Goal: Task Accomplishment & Management: Manage account settings

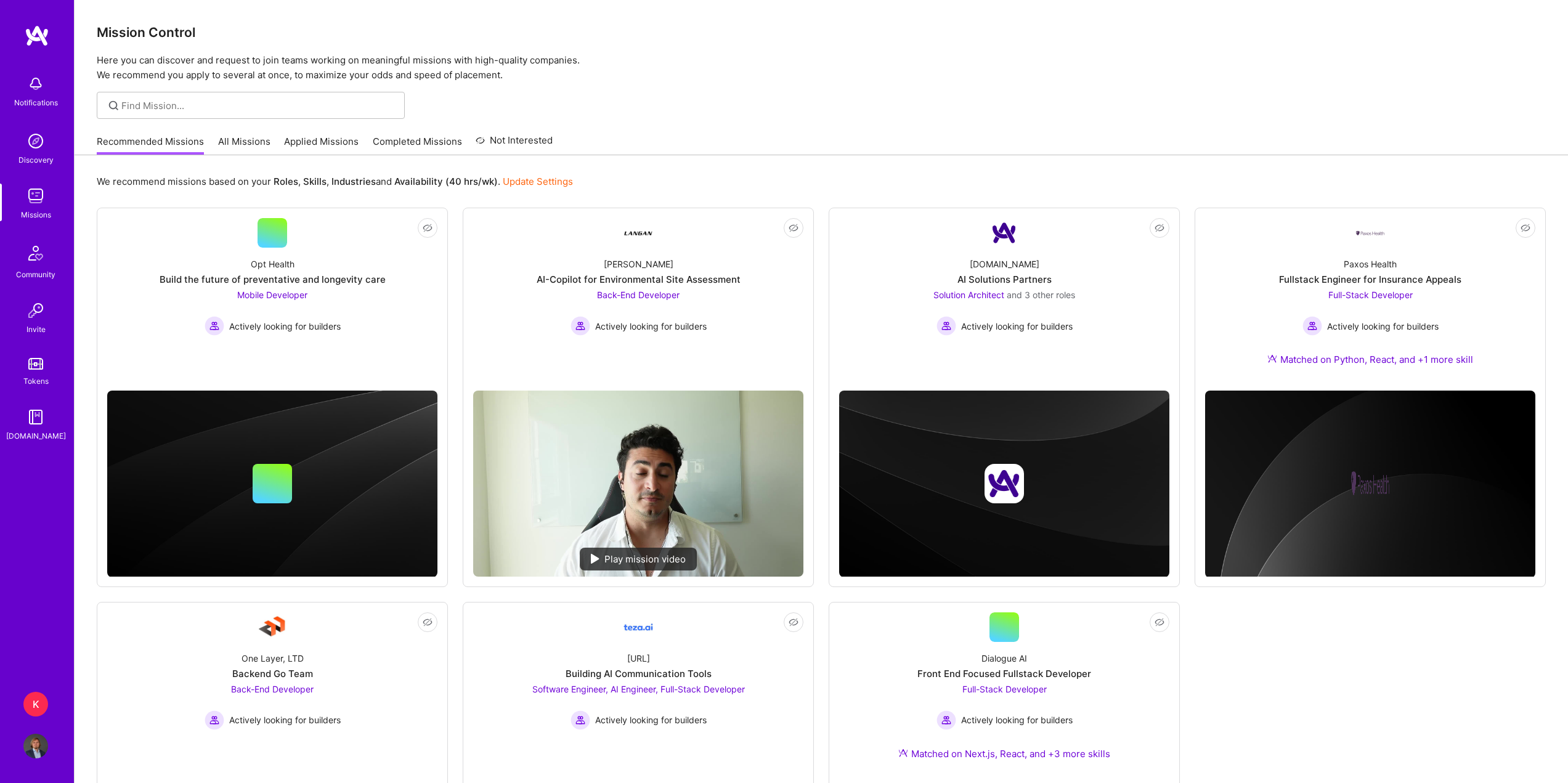
click at [28, 706] on div "K" at bounding box center [36, 704] width 25 height 25
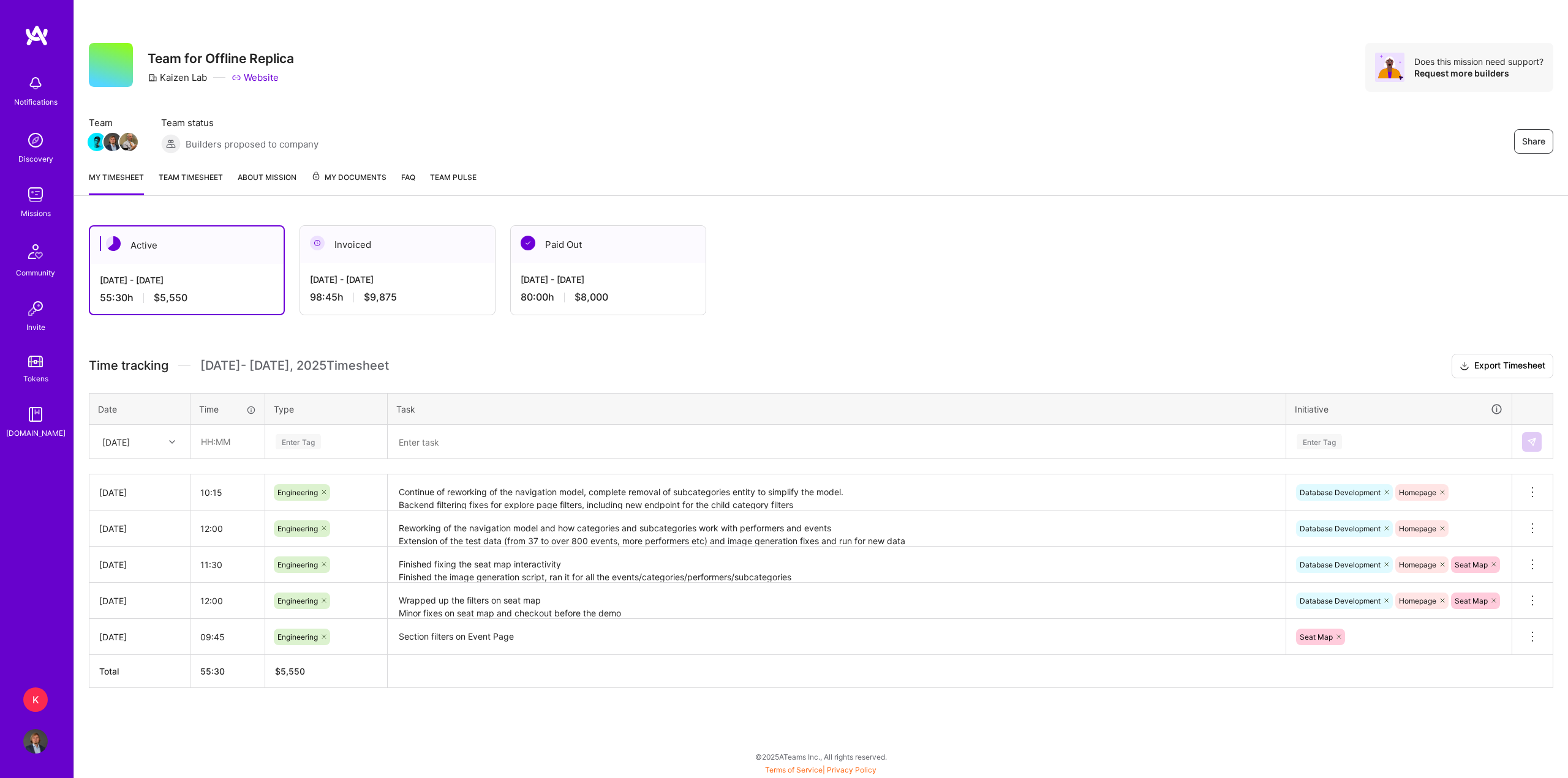
click at [191, 169] on div "My timesheet Team timesheet About Mission My Documents FAQ Team Pulse" at bounding box center [821, 178] width 1494 height 35
click at [196, 178] on link "Team timesheet" at bounding box center [191, 183] width 64 height 25
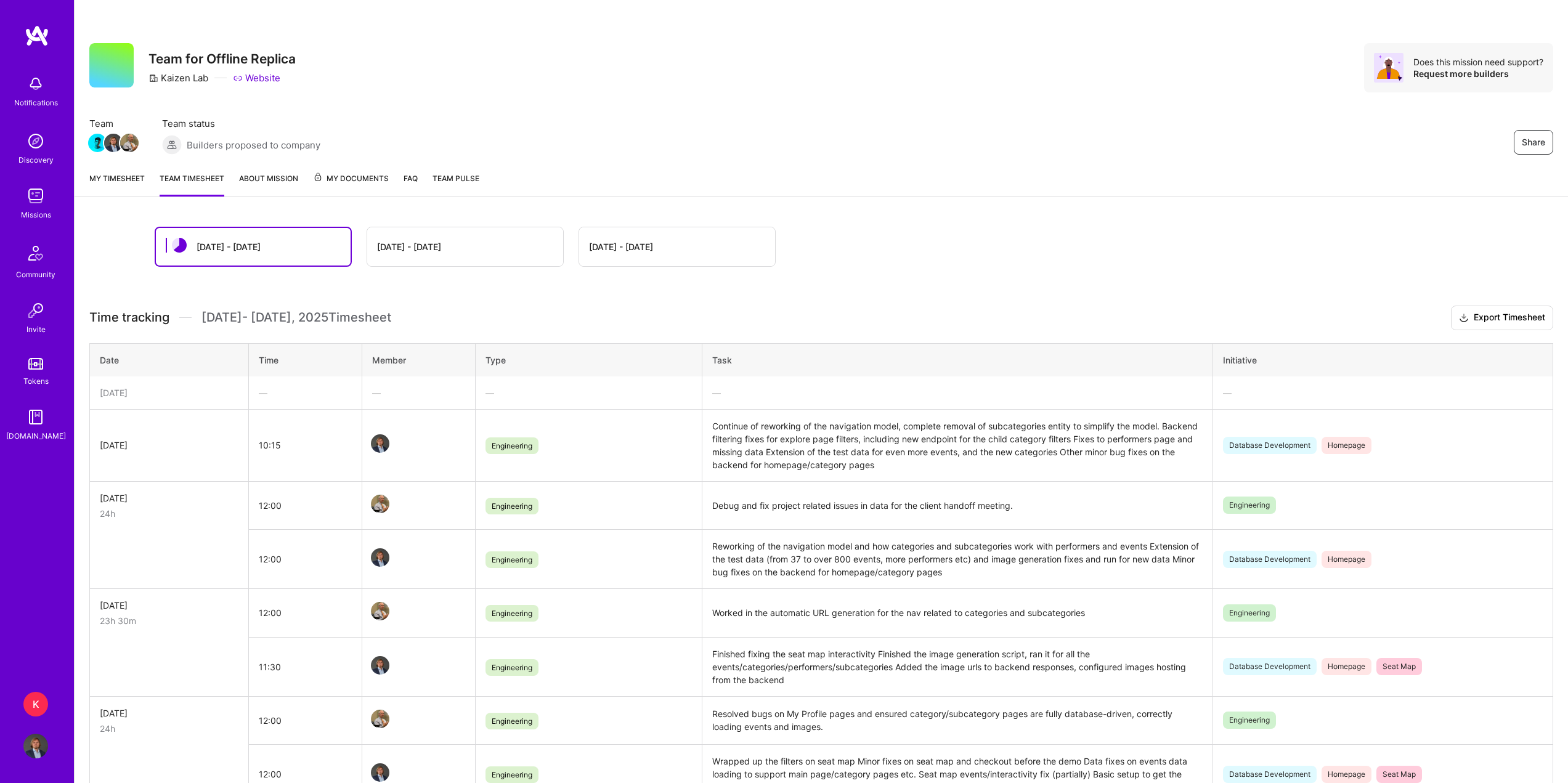
scroll to position [202, 0]
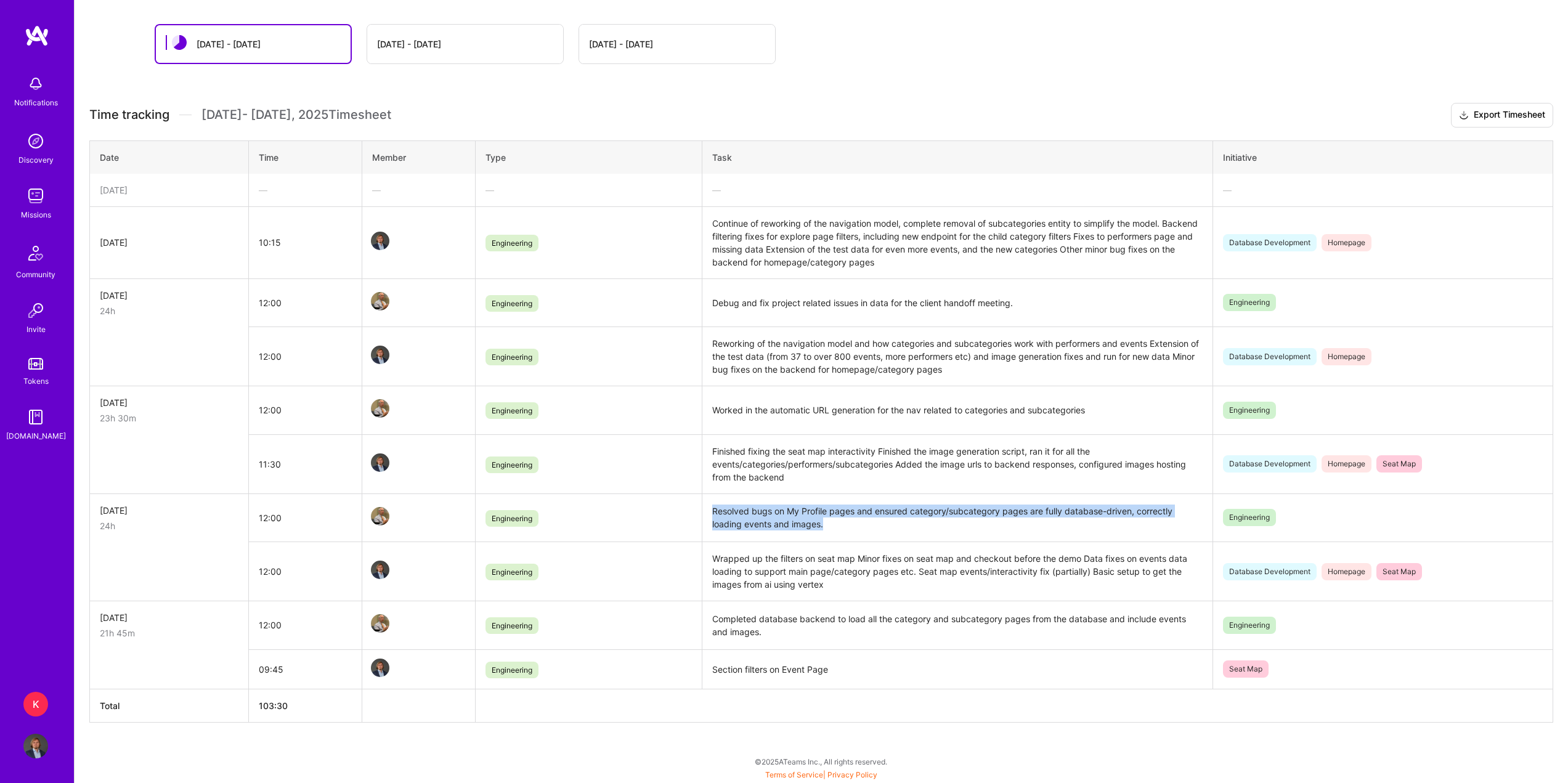
drag, startPoint x: 829, startPoint y: 528, endPoint x: 699, endPoint y: 509, distance: 131.4
click at [699, 509] on tr "[DATE] 24h 12:00 Engineering Resolved bugs on My Profile pages and ensured cate…" at bounding box center [822, 518] width 1463 height 49
copy tr "Resolved bugs on My Profile pages and ensured category/subcategory pages are fu…"
click at [408, 45] on div "[DATE] - [DATE]" at bounding box center [408, 44] width 64 height 13
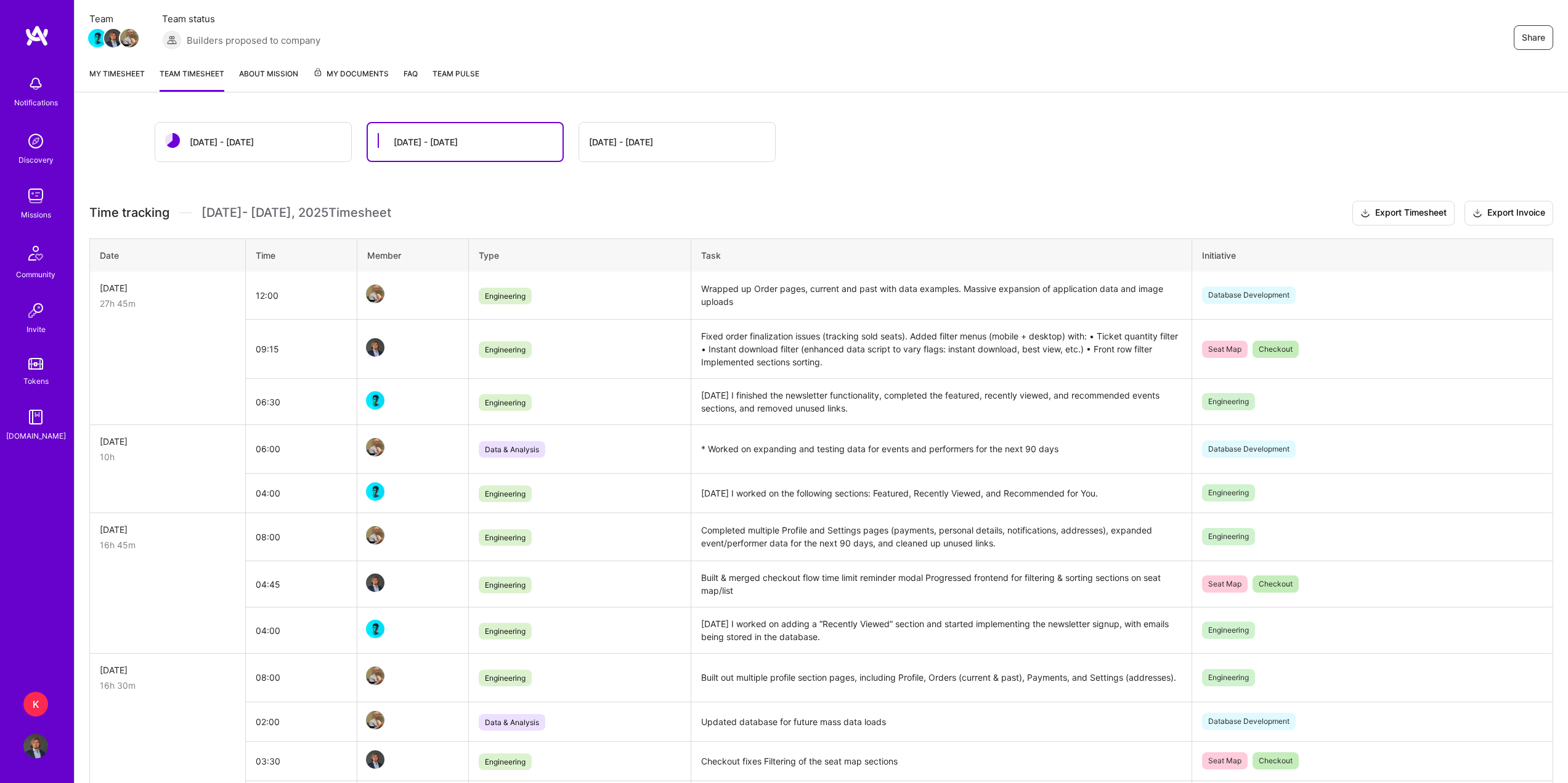
scroll to position [0, 0]
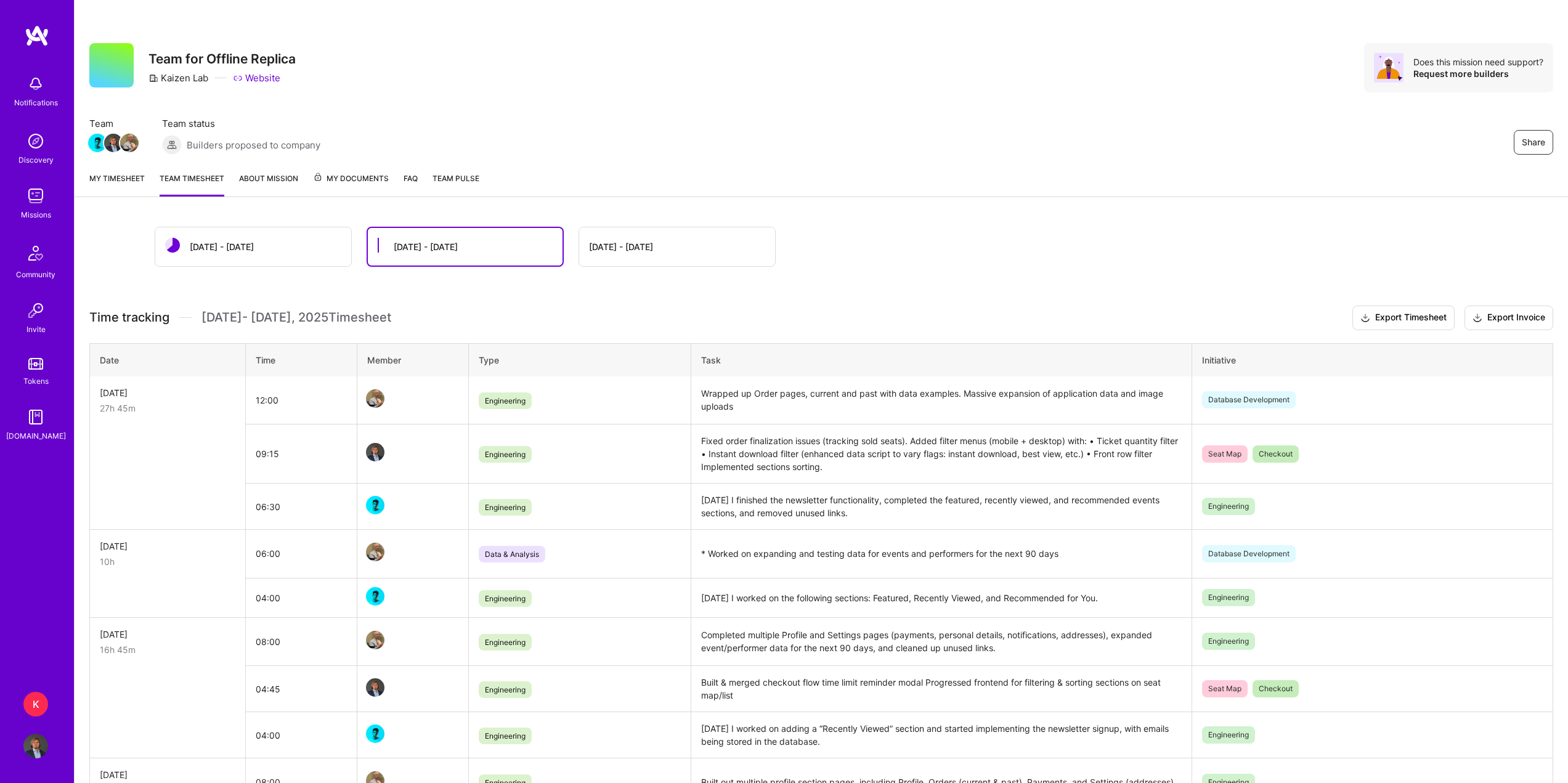
click at [121, 183] on link "My timesheet" at bounding box center [117, 184] width 55 height 25
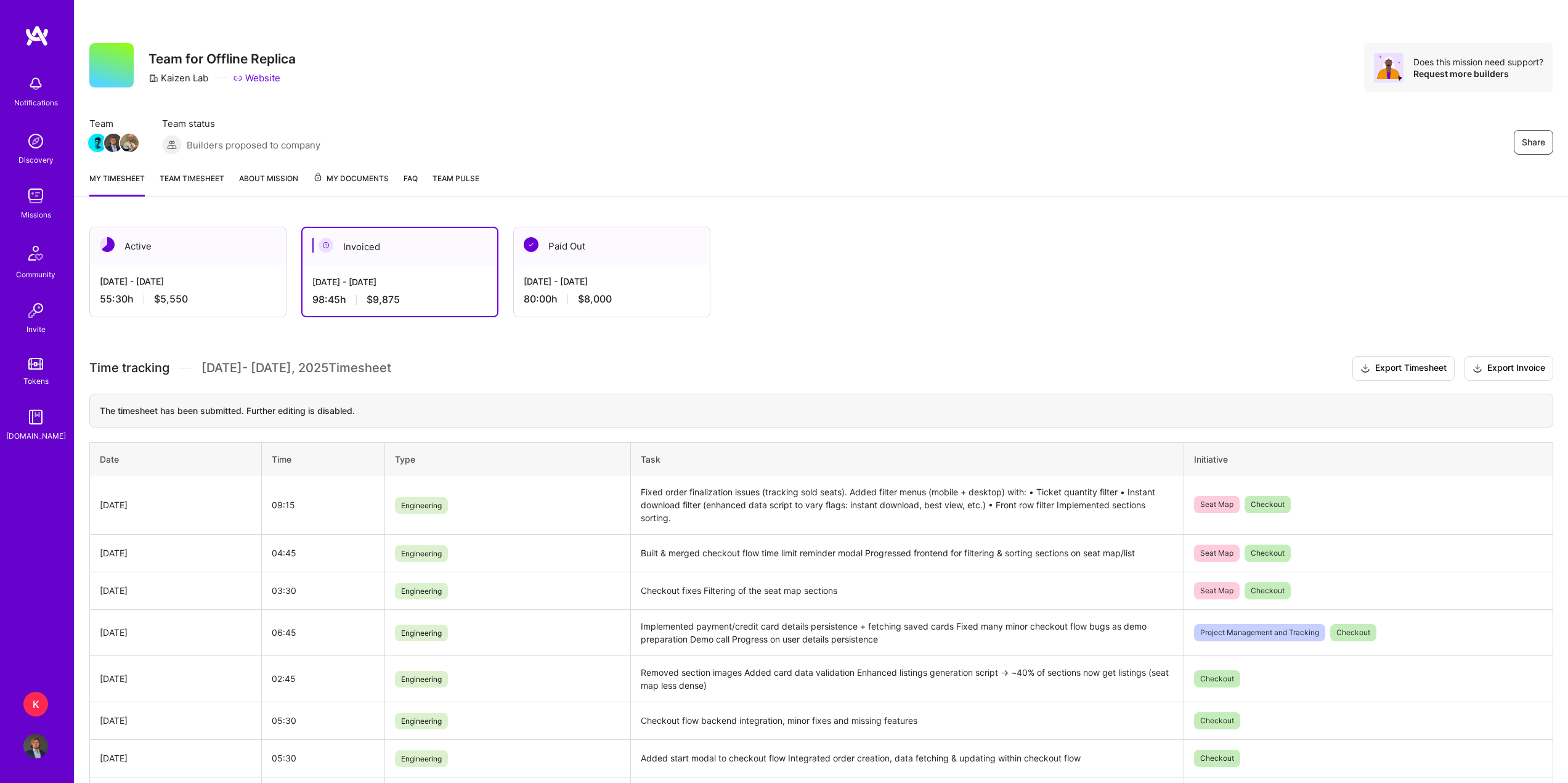
click at [802, 312] on div "Active [DATE] - [DATE] 55:30 h $5,550 Invoiced [DATE] - [DATE] 98:45 h $9,875 P…" at bounding box center [756, 271] width 1332 height 90
click at [228, 280] on div "[DATE] - [DATE]" at bounding box center [188, 281] width 176 height 13
